Goal: Task Accomplishment & Management: Use online tool/utility

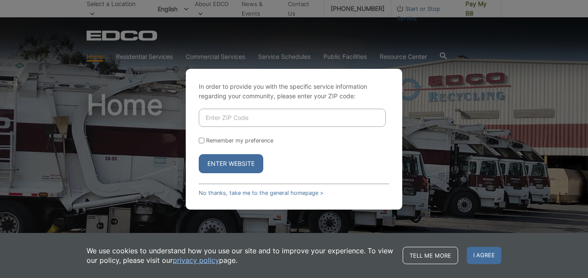
click at [233, 165] on button "Enter Website" at bounding box center [231, 163] width 65 height 19
click at [223, 121] on input "Enter ZIP Code" at bounding box center [292, 118] width 187 height 18
type input "92040"
click at [223, 139] on label "Remember my preference" at bounding box center [239, 140] width 67 height 6
click at [204, 139] on input "Remember my preference" at bounding box center [202, 141] width 6 height 6
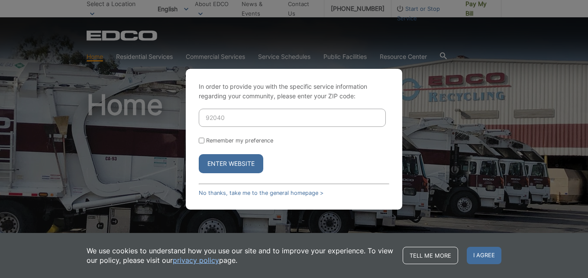
checkbox input "true"
click at [228, 158] on button "Enter Website" at bounding box center [231, 163] width 65 height 19
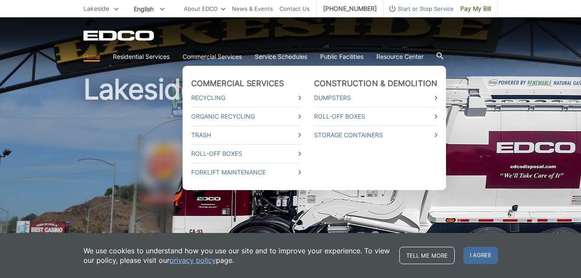
scroll to position [43, 0]
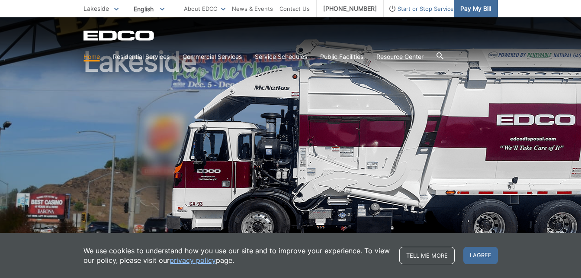
click at [480, 10] on span "Pay My Bill" at bounding box center [476, 9] width 31 height 10
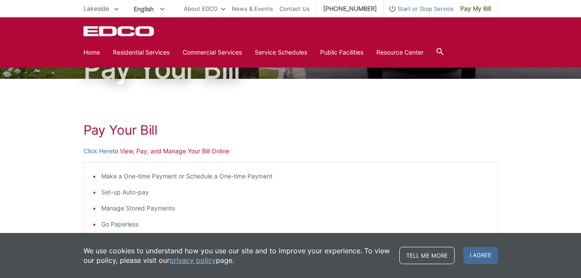
scroll to position [43, 0]
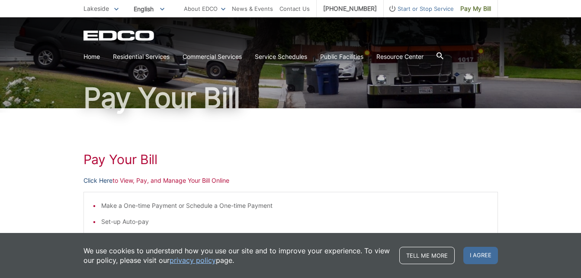
click at [97, 182] on link "Click Here" at bounding box center [98, 181] width 29 height 10
